Goal: Transaction & Acquisition: Subscribe to service/newsletter

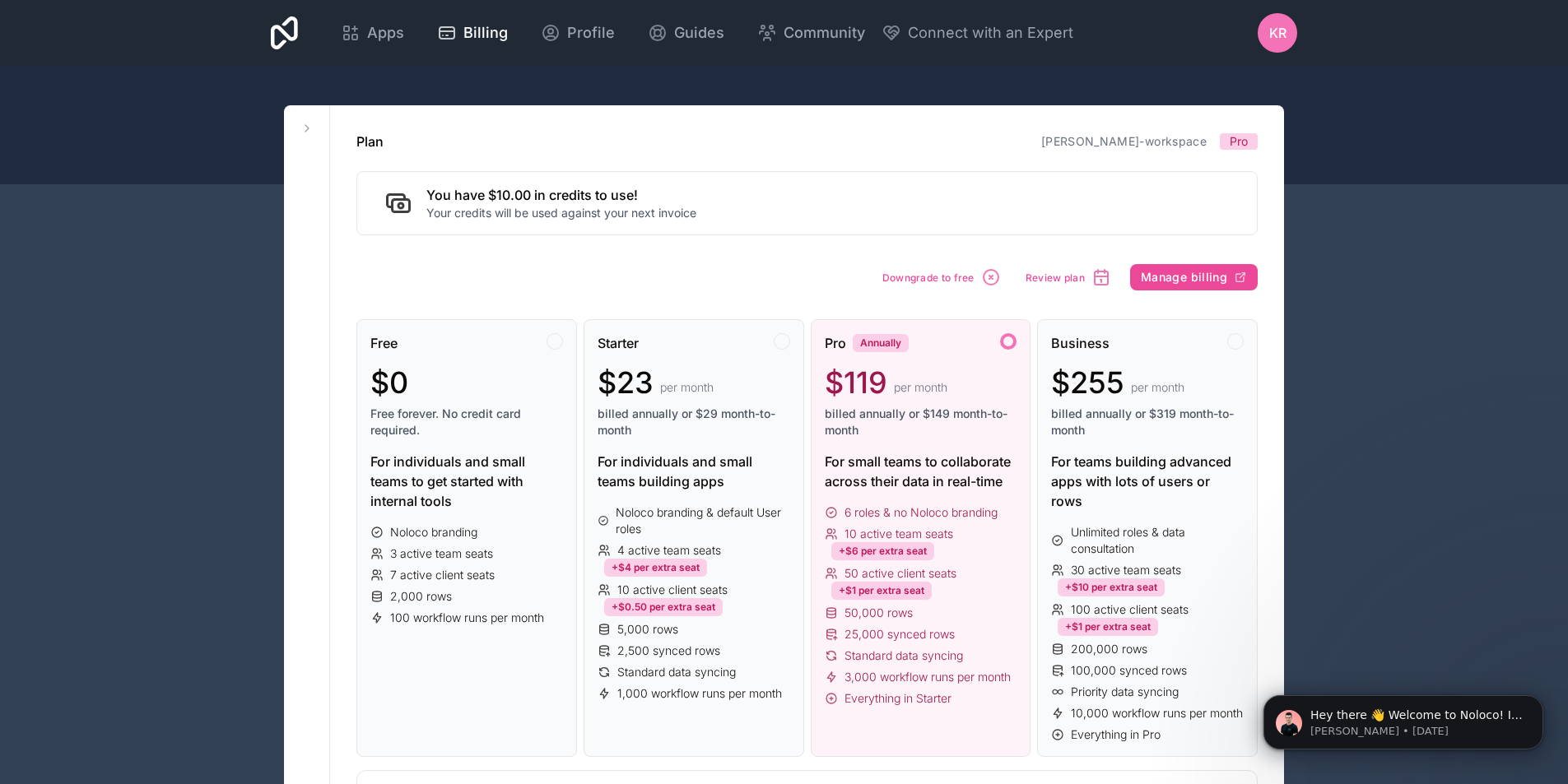
scroll to position [329, 0]
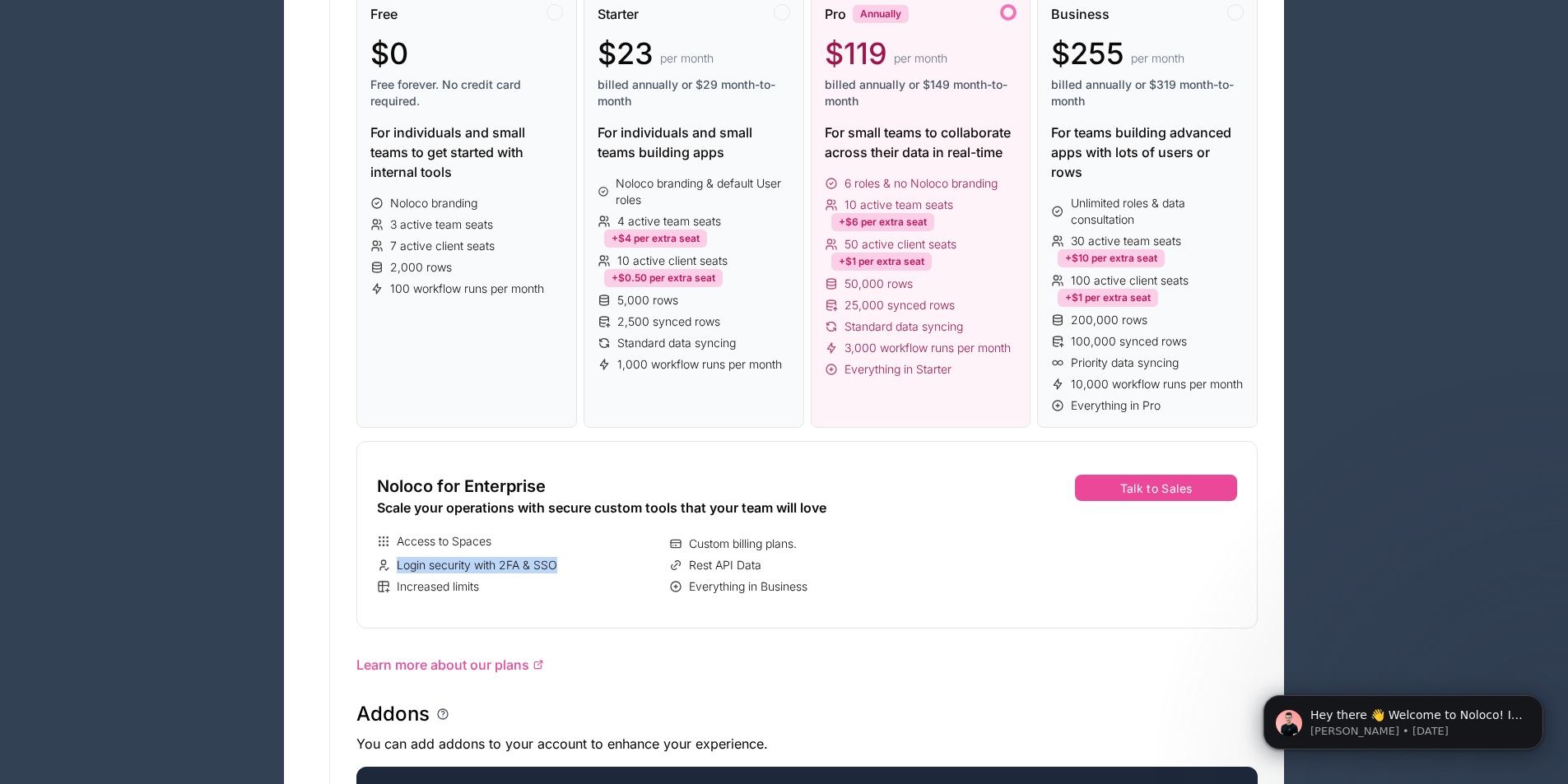
drag, startPoint x: 398, startPoint y: 584, endPoint x: 612, endPoint y: 588, distance: 214.0
click at [612, 574] on div "Login security with 2FA & SSO" at bounding box center [520, 565] width 286 height 16
click at [1182, 501] on button "Talk to Sales" at bounding box center [1156, 488] width 162 height 26
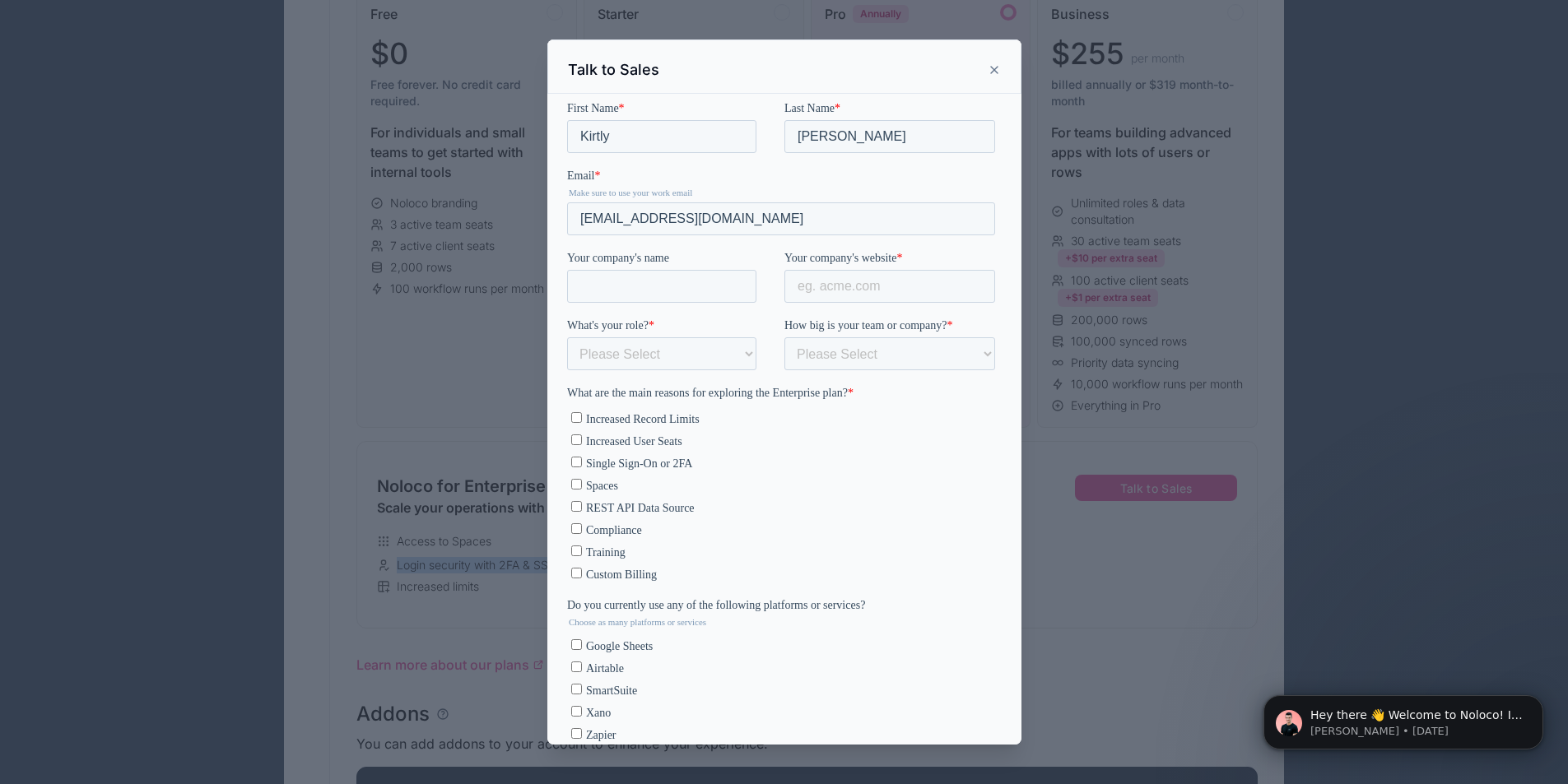
scroll to position [0, 0]
click at [575, 461] on input "Single Sign-On or 2FA" at bounding box center [575, 460] width 10 height 10
checkbox input "true"
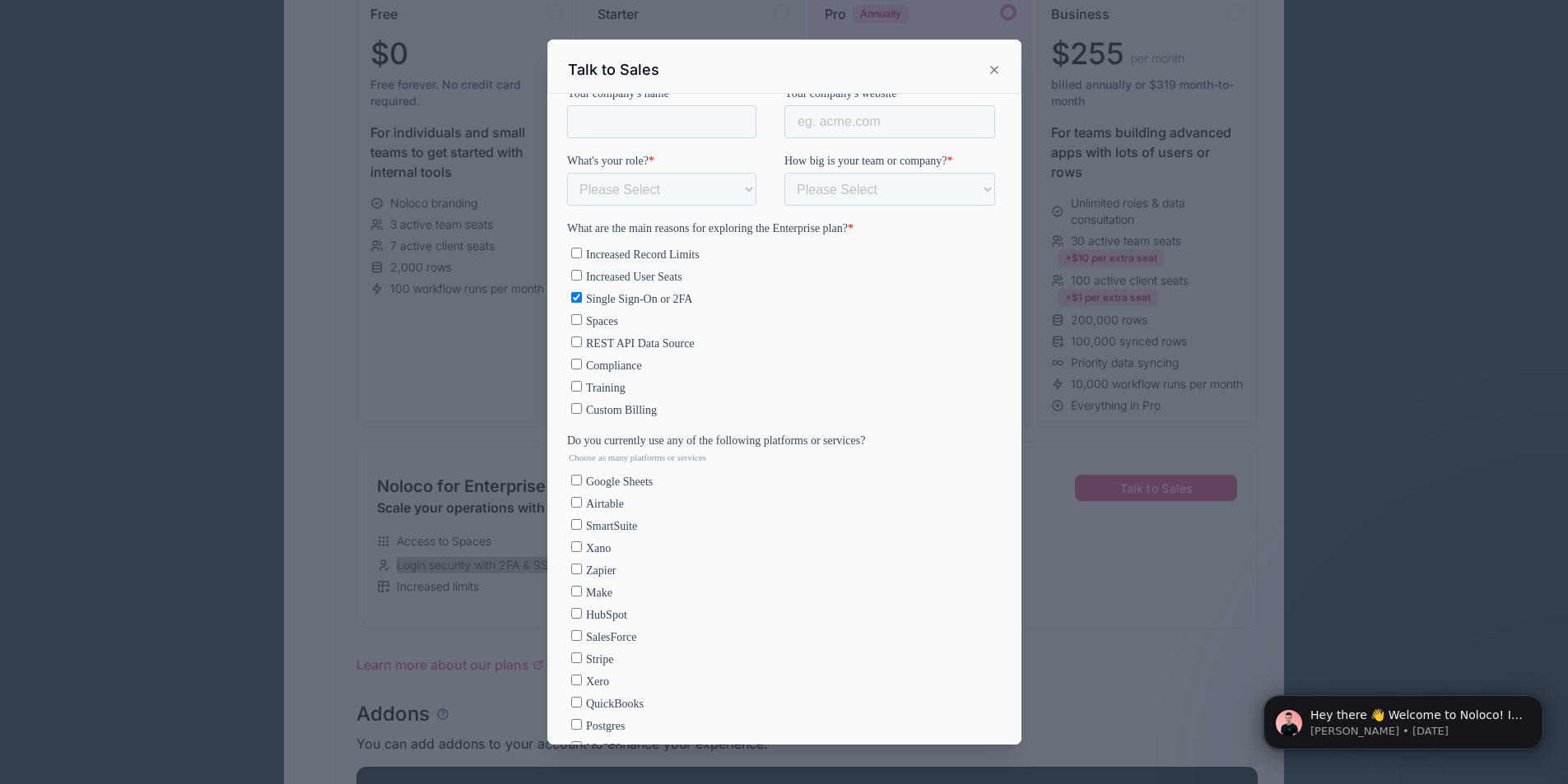
click at [572, 502] on input "Airtable" at bounding box center [575, 502] width 10 height 10
checkbox input "true"
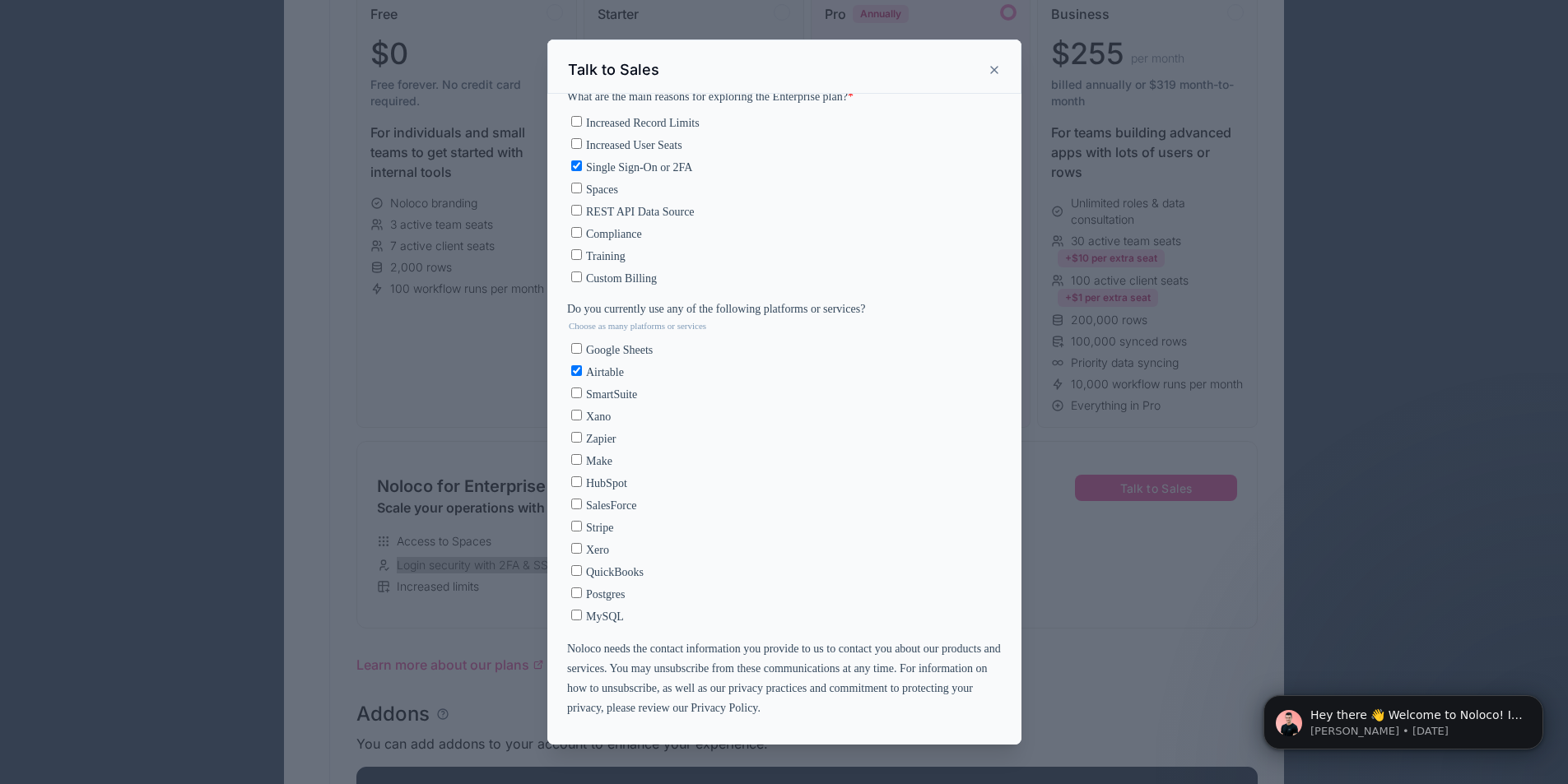
scroll to position [247, 0]
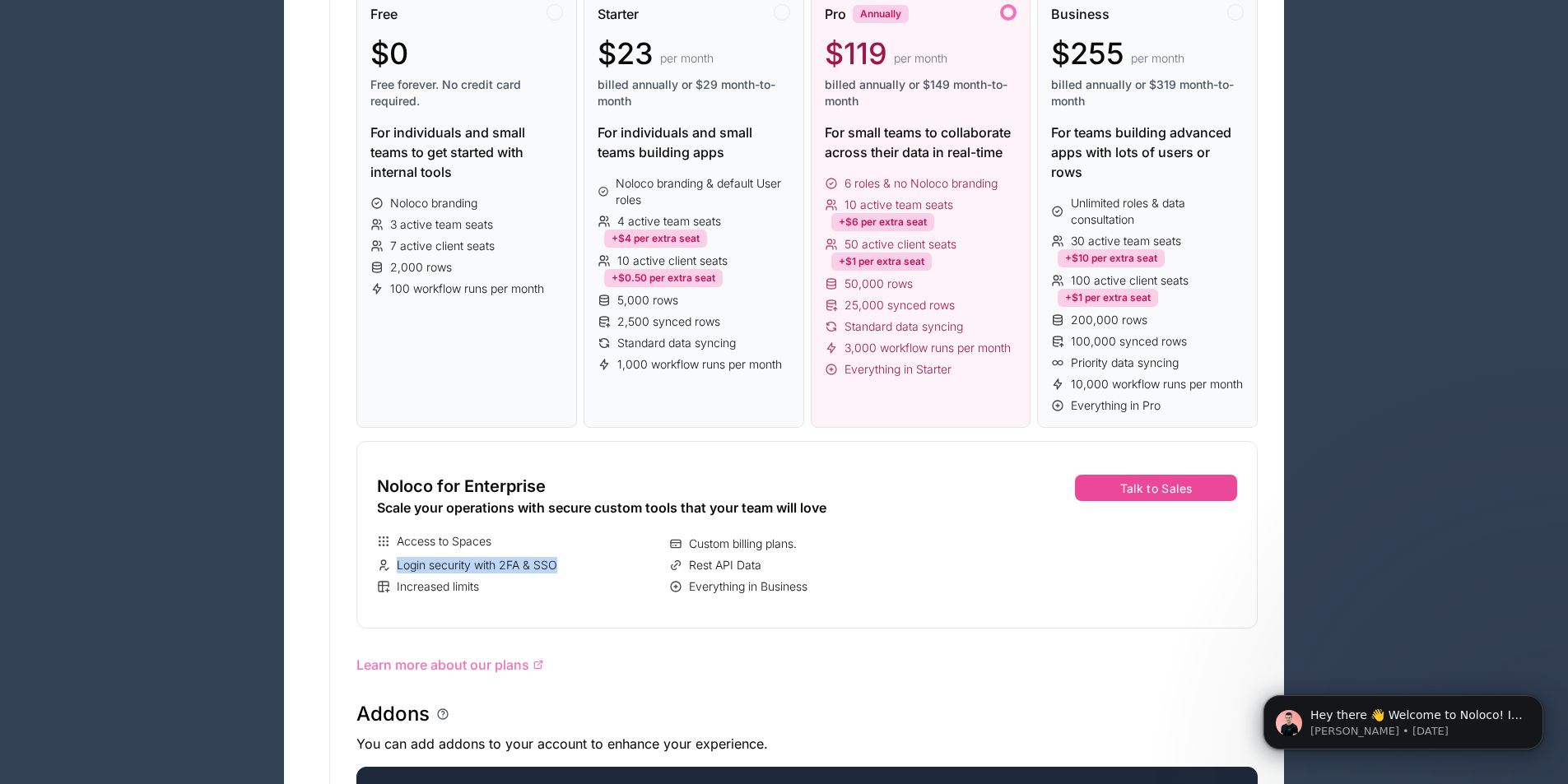
click at [442, 675] on span "Learn more about our plans" at bounding box center [442, 664] width 173 height 20
click at [1187, 501] on button "Talk to Sales" at bounding box center [1156, 488] width 162 height 26
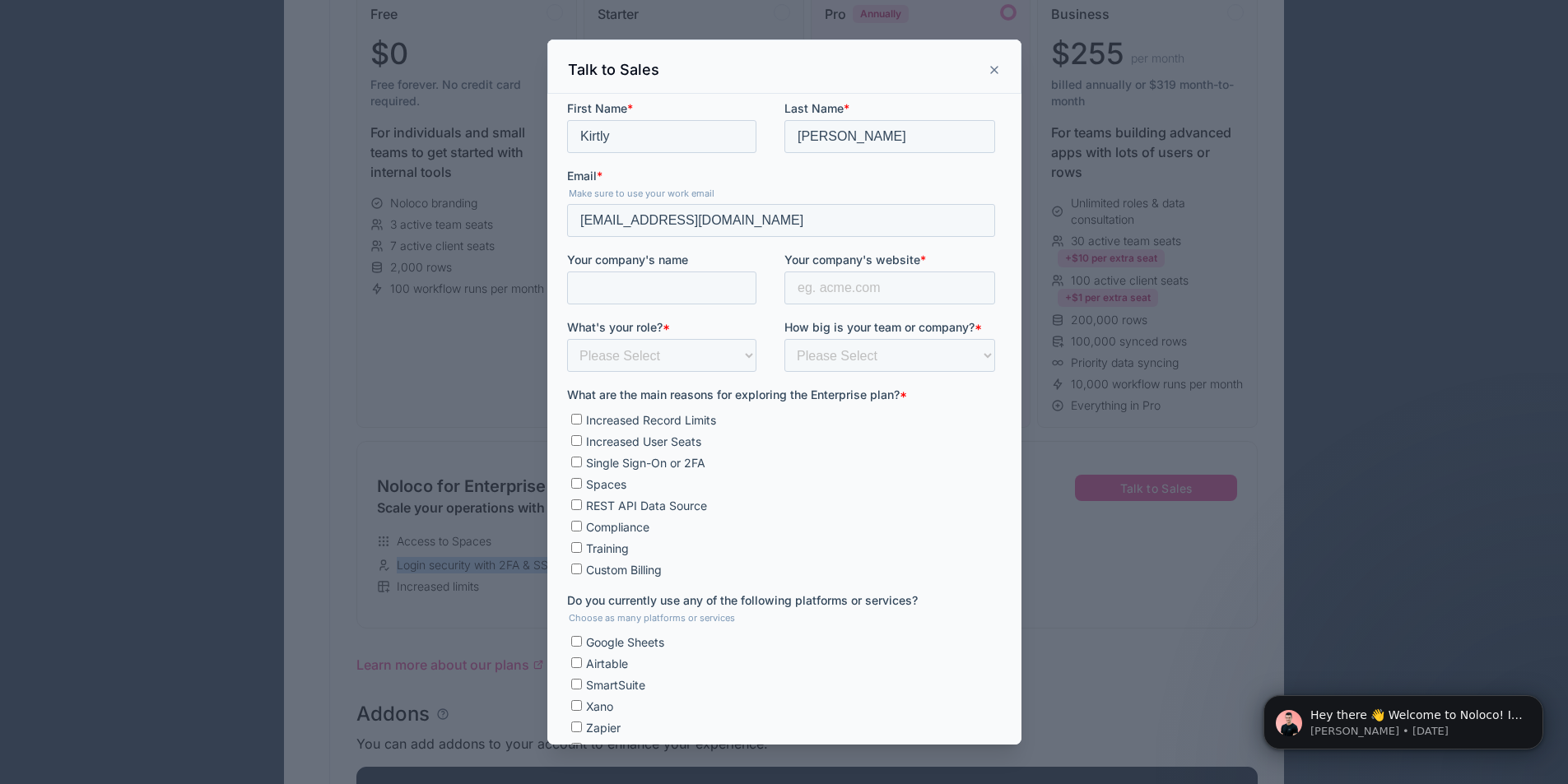
scroll to position [0, 0]
click at [667, 304] on fieldset "Your company's name Your company's website *" at bounding box center [783, 285] width 435 height 68
click at [672, 291] on input "Your company's name" at bounding box center [660, 287] width 190 height 33
type input "MILMED Connect"
click at [575, 466] on input "Single Sign-On or 2FA" at bounding box center [575, 460] width 10 height 10
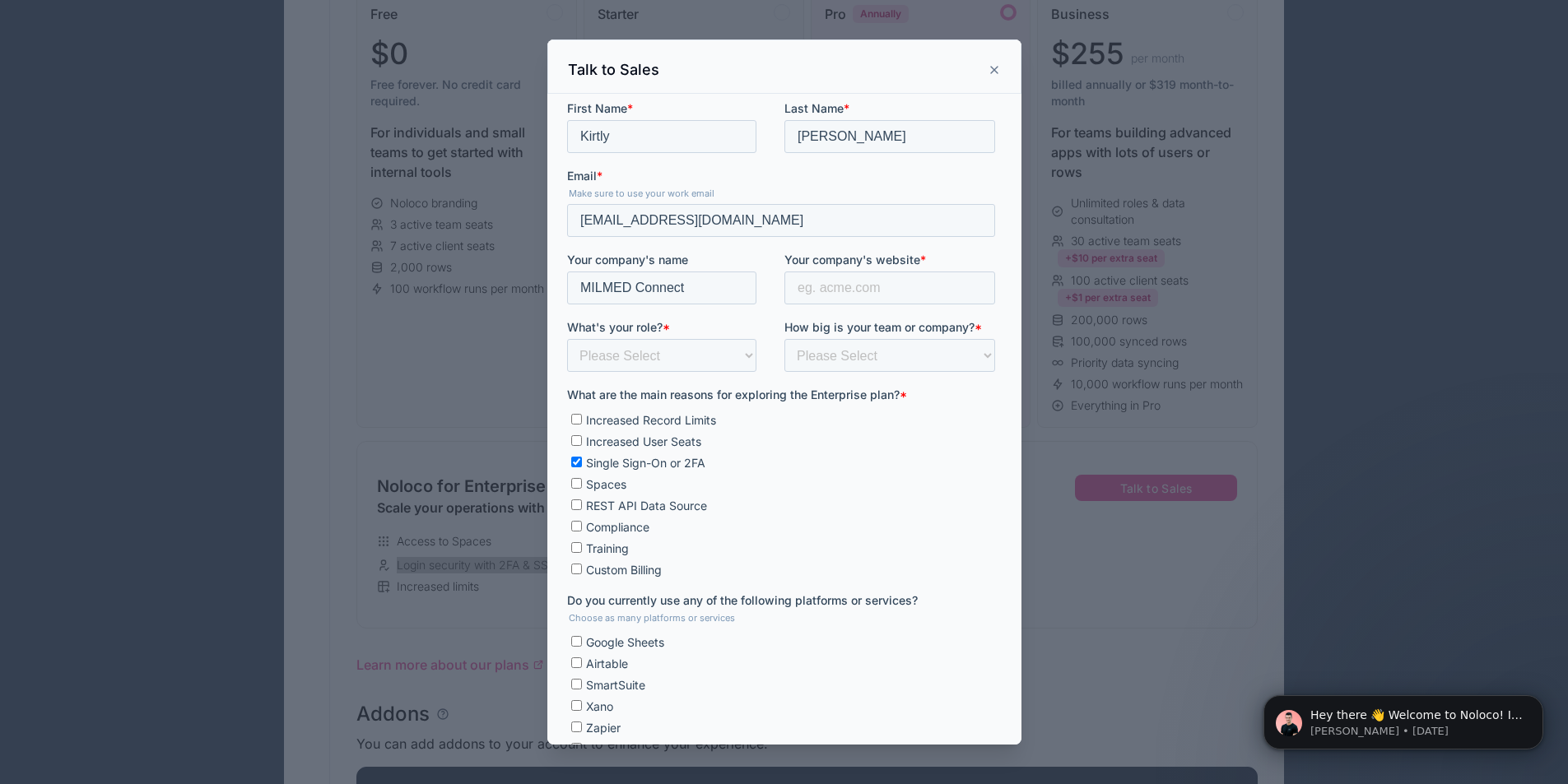
checkbox input "true"
click at [915, 286] on input "Your company's website *" at bounding box center [889, 287] width 210 height 33
type input "[DOMAIN_NAME]"
click at [799, 349] on select "Please Select Less than 10 10 - 25 25 - 50 50 - 100 More than 100" at bounding box center [889, 355] width 210 height 33
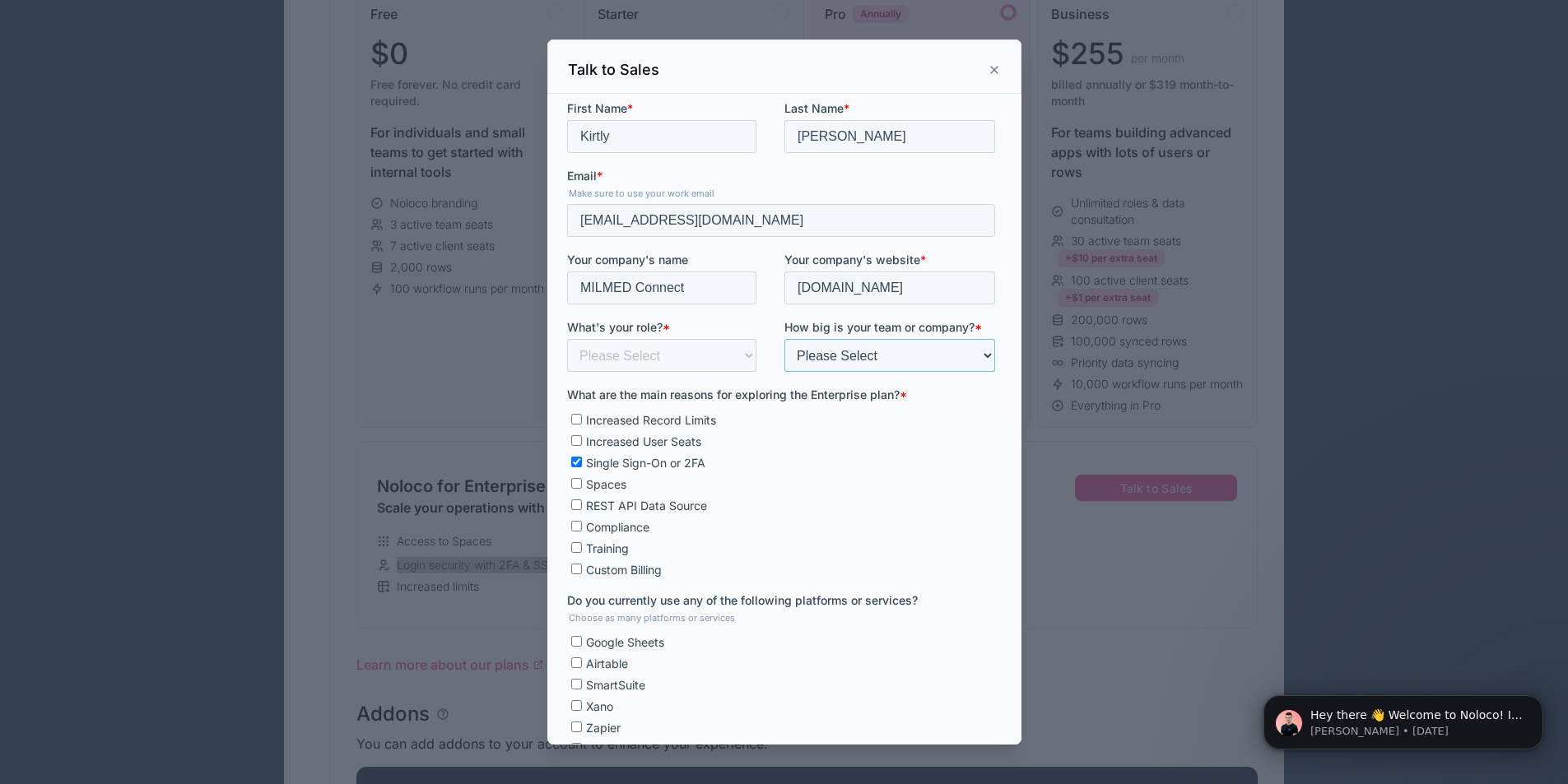
select select "Less than 10"
click at [784, 339] on select "Please Select Less than 10 10 - 25 25 - 50 50 - 100 More than 100" at bounding box center [889, 355] width 210 height 33
click at [669, 365] on select "Please Select Founder / CXO IT / Engineering Product / Project Management Finan…" at bounding box center [660, 355] width 190 height 33
click at [871, 475] on ul "Increased Record Limits Increased User Seats Single Sign-On or 2FA Spaces REST …" at bounding box center [780, 491] width 428 height 171
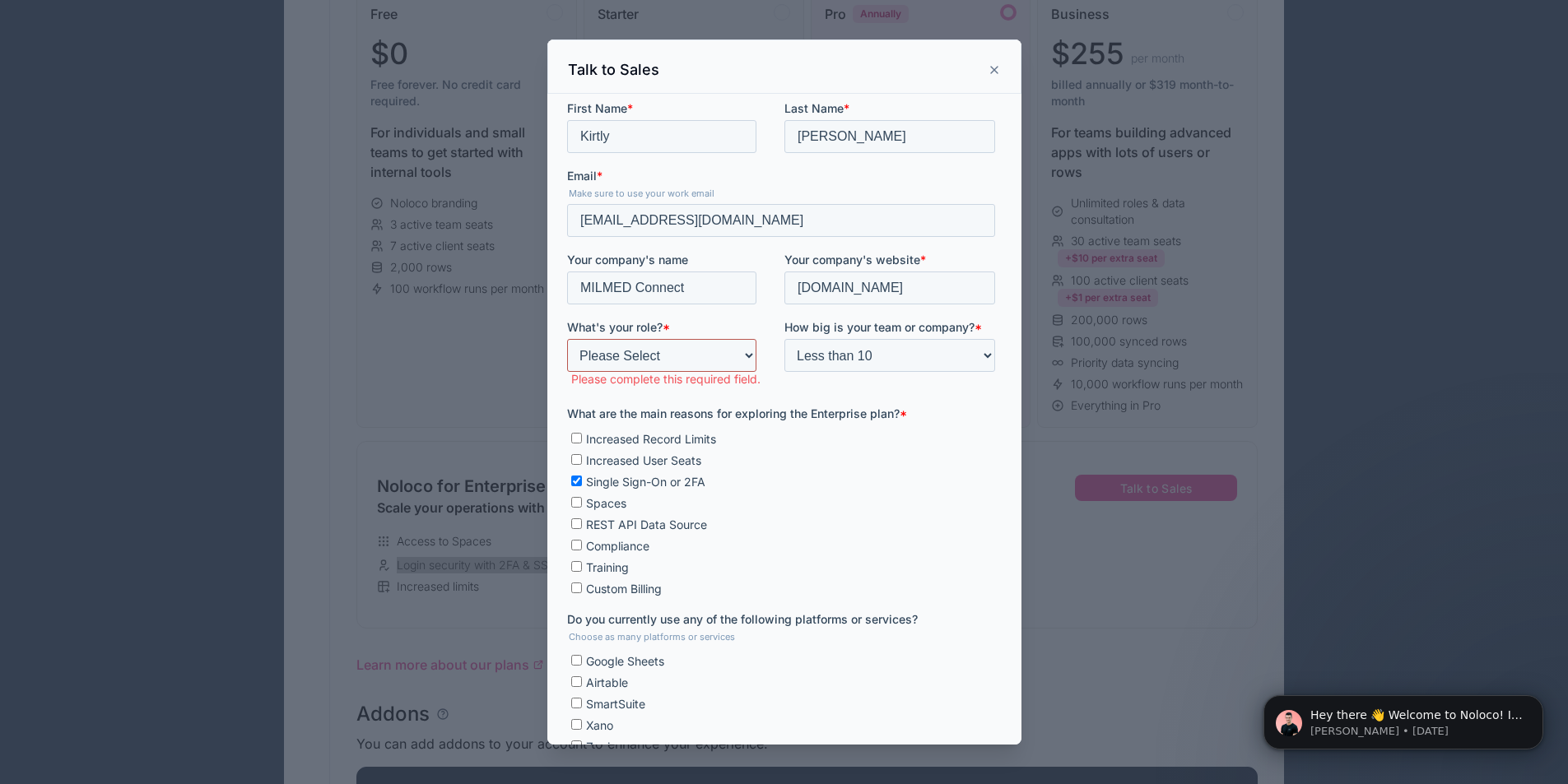
drag, startPoint x: 708, startPoint y: 366, endPoint x: 698, endPoint y: 357, distance: 13.5
click at [708, 366] on select "Please Select Founder / CXO IT / Engineering Product / Project Management Finan…" at bounding box center [660, 355] width 190 height 33
select select "Operations"
click at [566, 339] on select "Please Select Founder / CXO IT / Engineering Product / Project Management Finan…" at bounding box center [660, 355] width 190 height 33
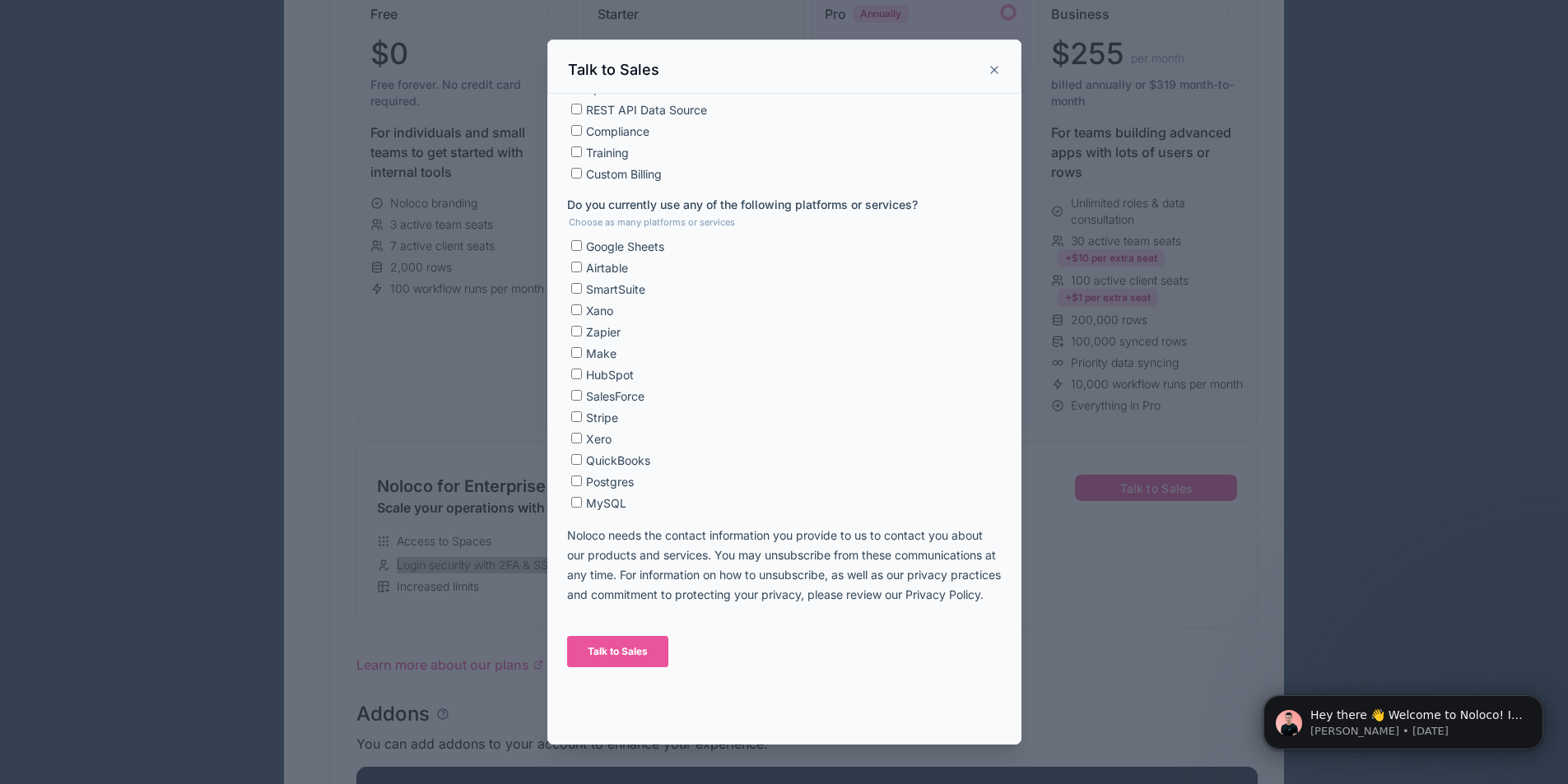
scroll to position [398, 0]
click at [594, 261] on span "Airtable" at bounding box center [606, 265] width 42 height 14
click at [581, 261] on input "Airtable" at bounding box center [575, 264] width 10 height 10
checkbox input "true"
click at [642, 679] on div "Talk to Sales" at bounding box center [783, 649] width 435 height 59
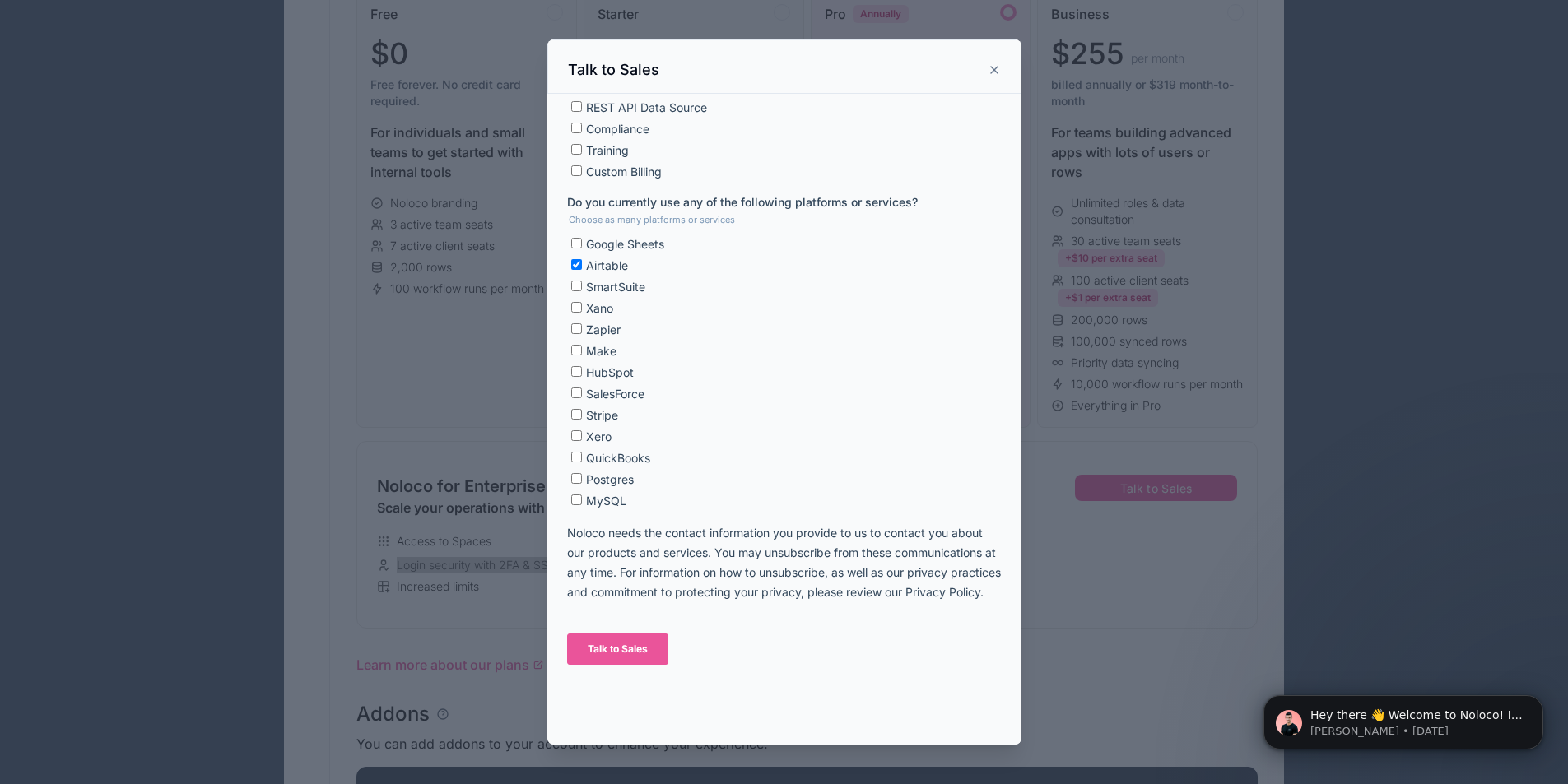
click at [642, 665] on input "Talk to Sales" at bounding box center [616, 649] width 101 height 31
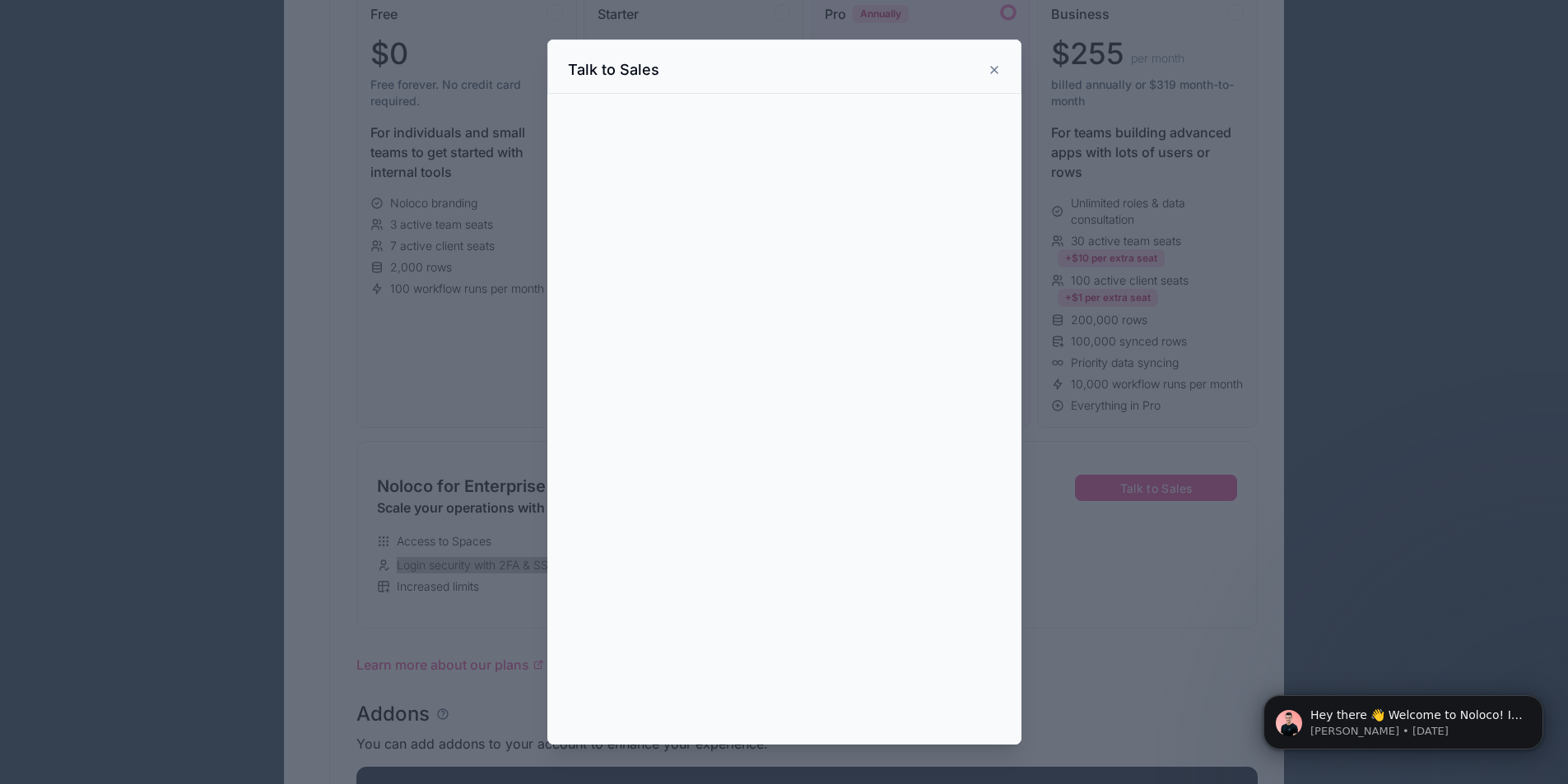
scroll to position [0, 0]
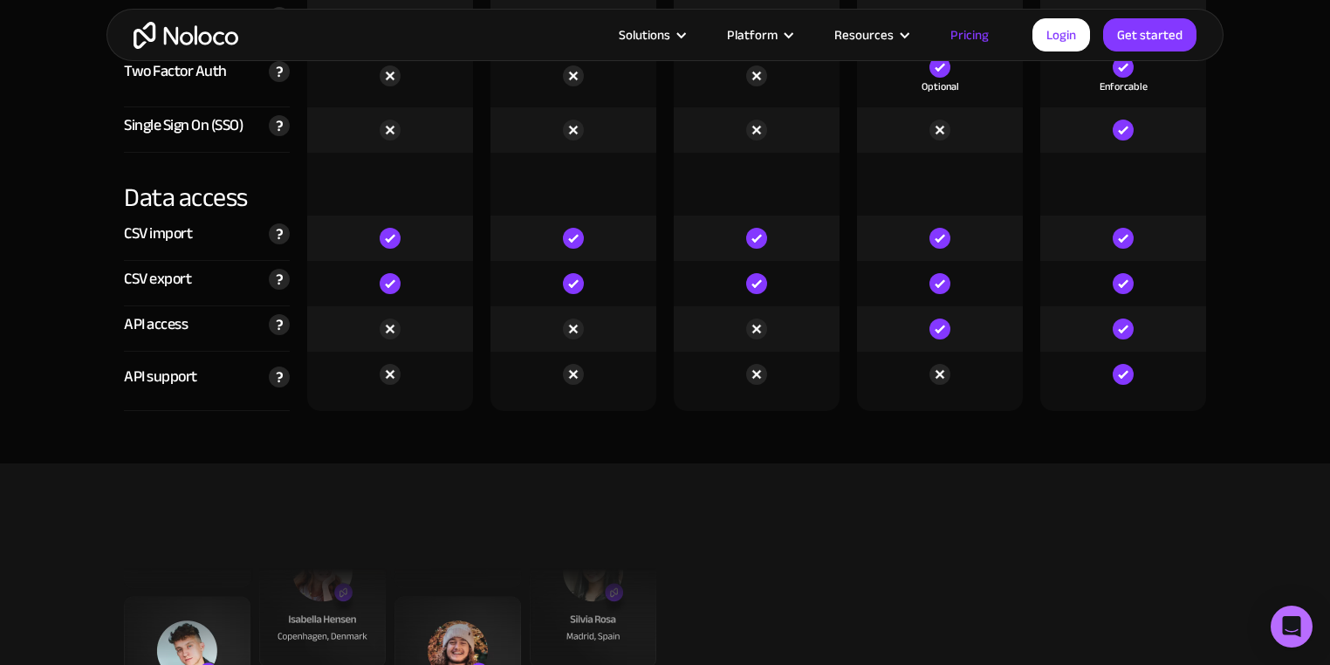
scroll to position [5654, 0]
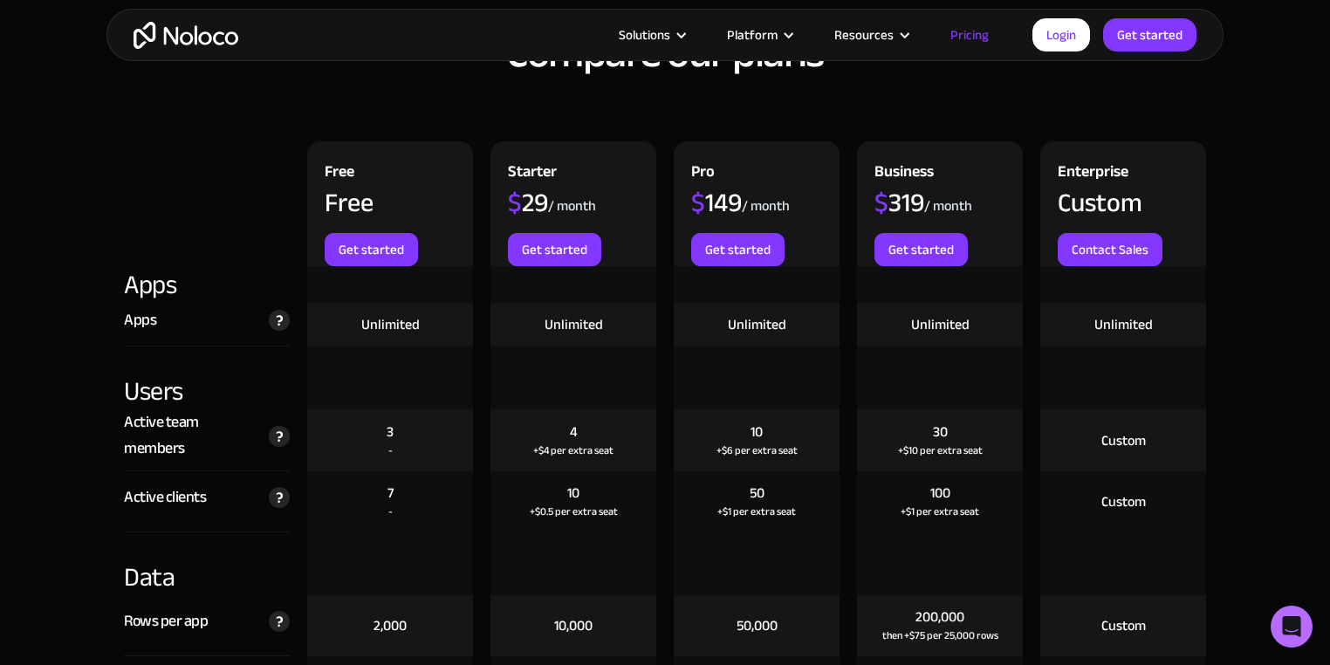
scroll to position [1949, 0]
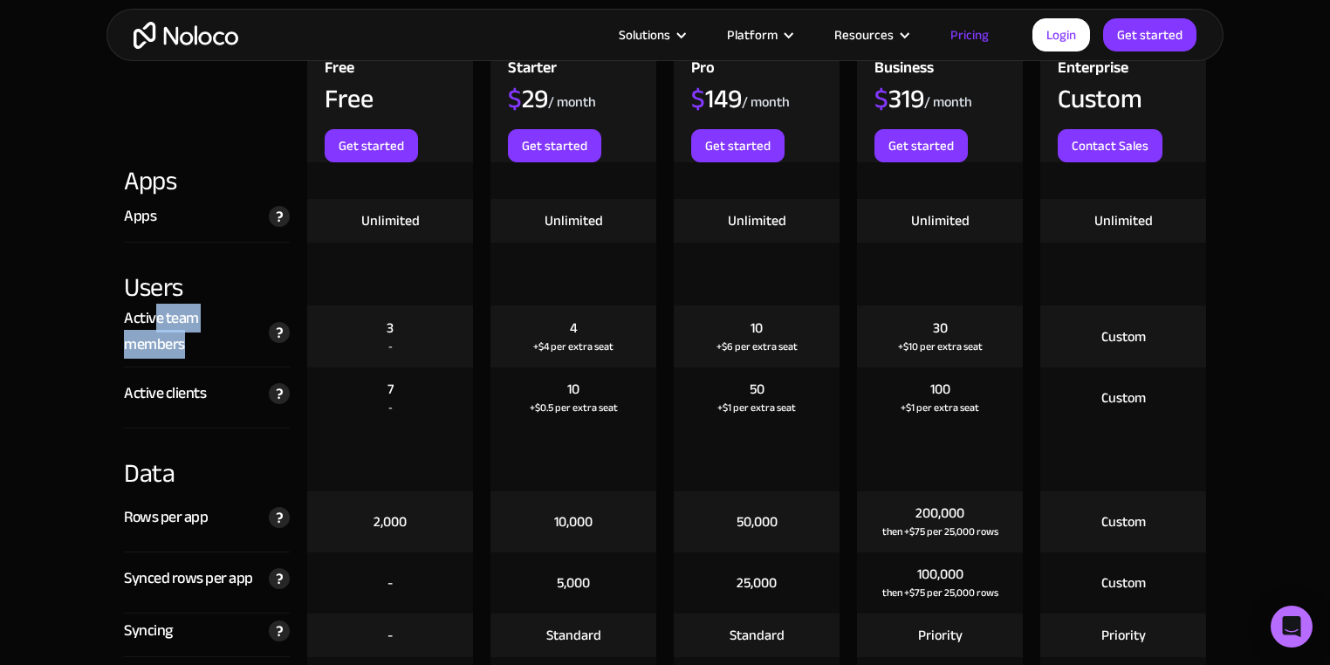
drag, startPoint x: 157, startPoint y: 318, endPoint x: 206, endPoint y: 345, distance: 55.4
click at [206, 345] on div "Active team members" at bounding box center [192, 331] width 136 height 52
